Goal: Information Seeking & Learning: Compare options

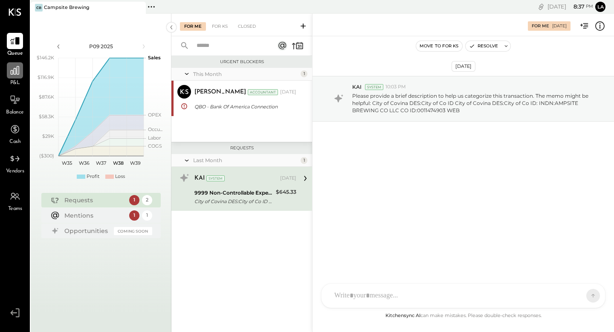
click at [20, 78] on div at bounding box center [15, 70] width 16 height 16
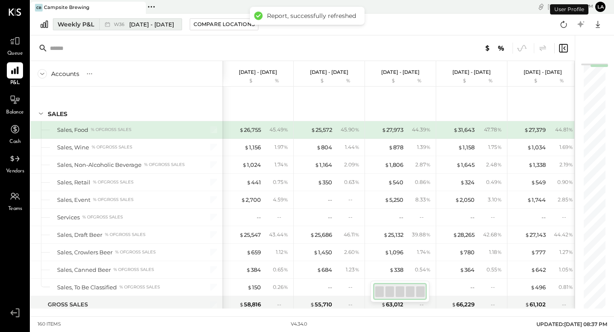
click at [82, 23] on div "Weekly P&L" at bounding box center [76, 24] width 37 height 9
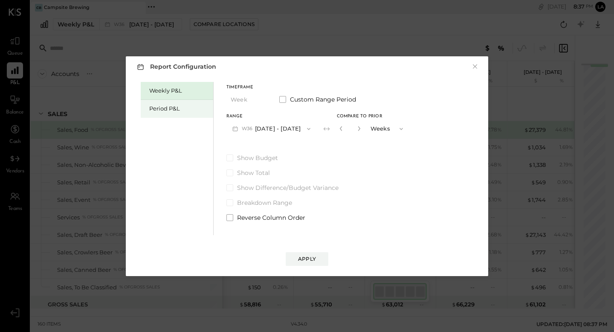
click at [180, 107] on div "Period P&L" at bounding box center [179, 108] width 60 height 8
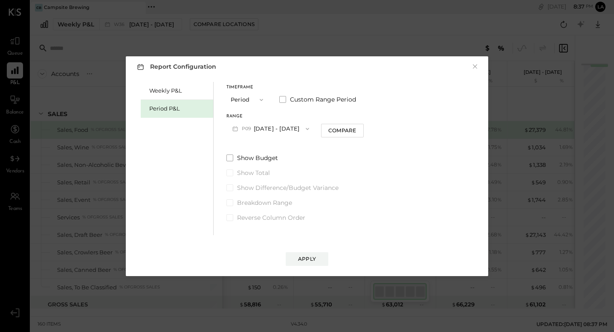
click at [254, 100] on span "button" at bounding box center [259, 99] width 11 height 7
click at [290, 119] on div "Range P09 [DATE] - [DATE]" at bounding box center [270, 125] width 89 height 22
click at [288, 132] on button "P09 [DATE] - [DATE]" at bounding box center [270, 129] width 89 height 16
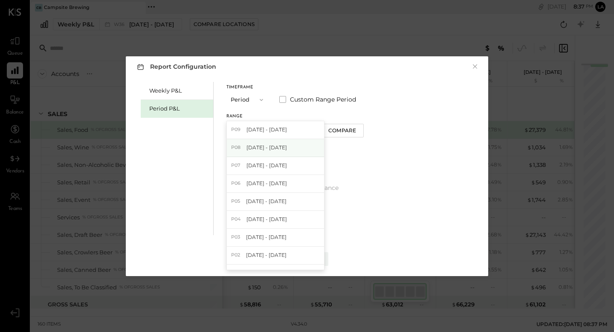
click at [282, 142] on div "P08 [DATE] - [DATE]" at bounding box center [275, 148] width 97 height 18
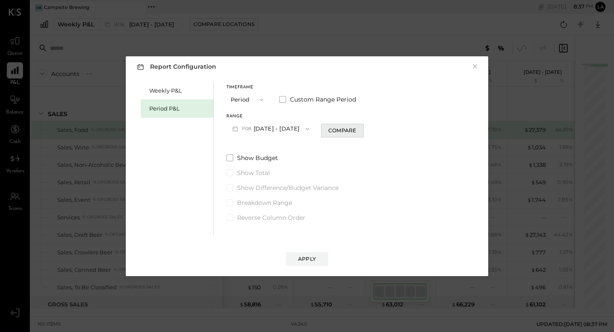
click at [353, 129] on div "Compare" at bounding box center [342, 130] width 28 height 7
click at [359, 128] on icon "button" at bounding box center [358, 128] width 2 height 5
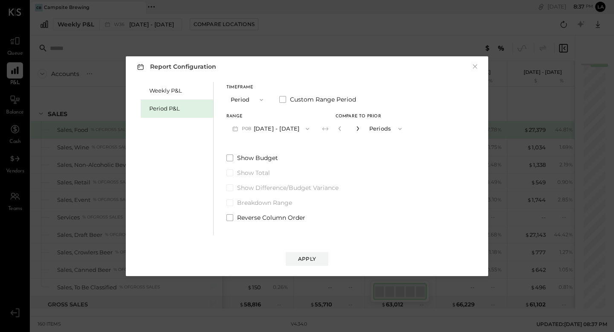
type input "*"
click at [232, 157] on span at bounding box center [229, 157] width 7 height 7
click at [303, 259] on div "Apply" at bounding box center [307, 258] width 18 height 7
